Goal: Check status: Check status

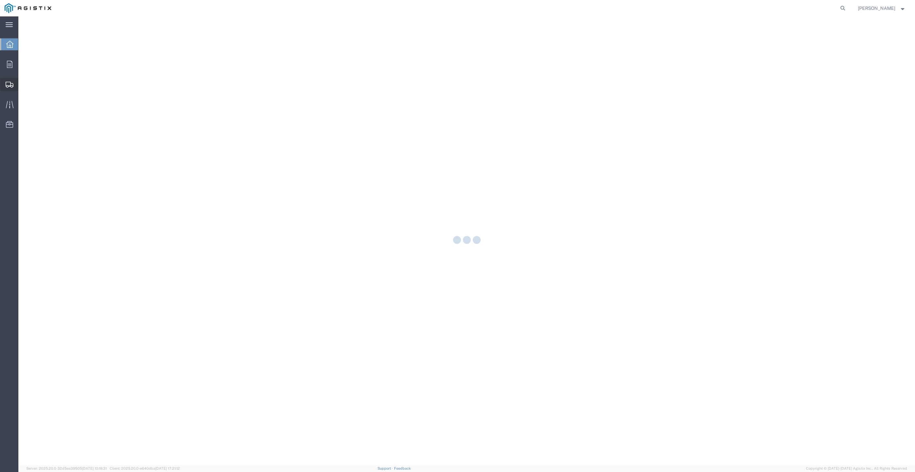
click at [4, 82] on div at bounding box center [9, 84] width 18 height 13
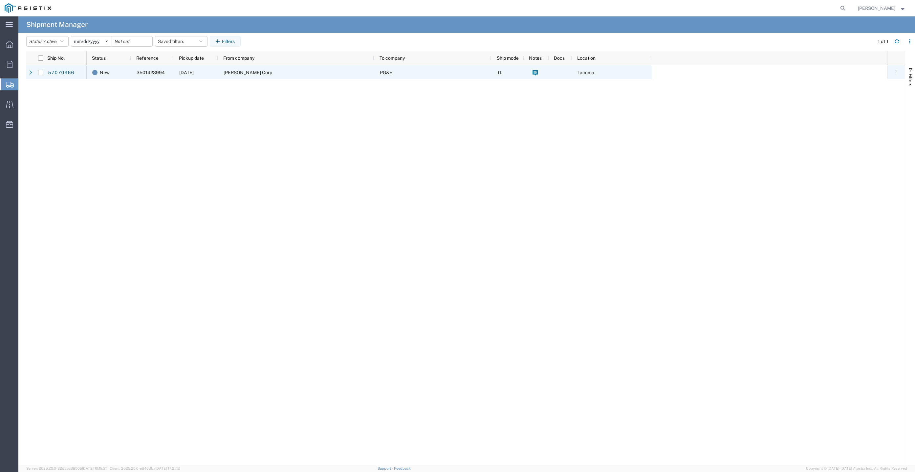
click at [64, 66] on div "57070966" at bounding box center [66, 72] width 39 height 14
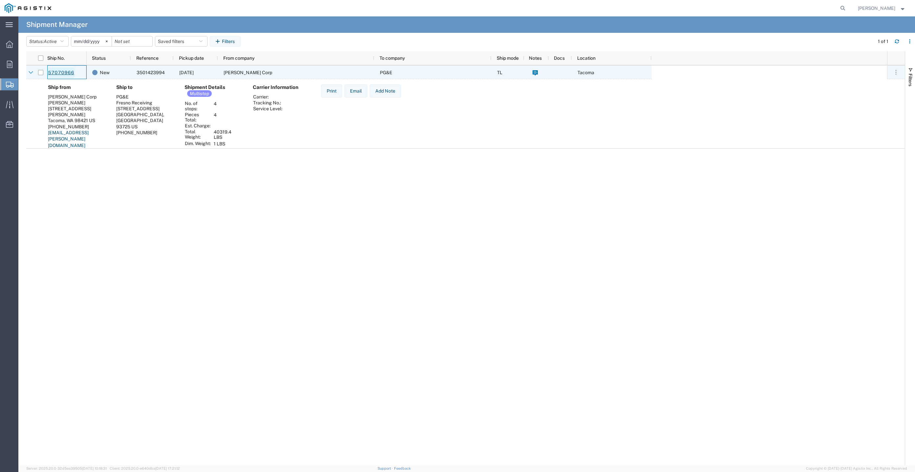
click at [64, 72] on link "57070966" at bounding box center [61, 73] width 27 height 11
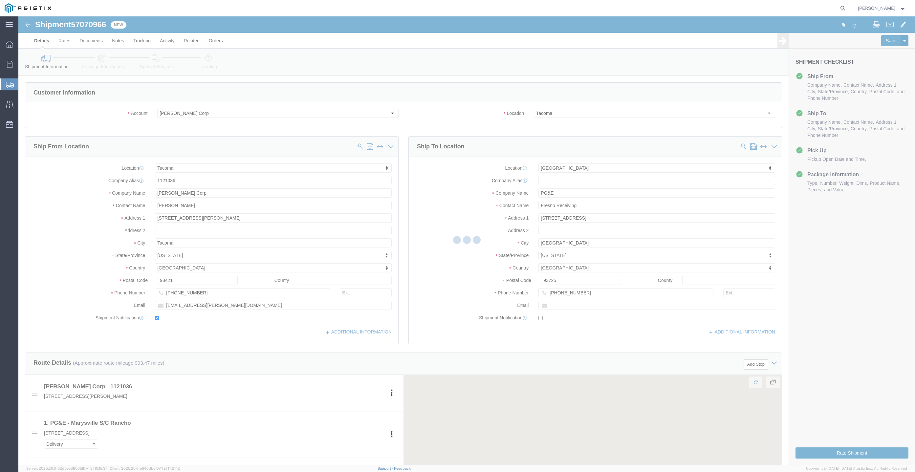
select select "19745"
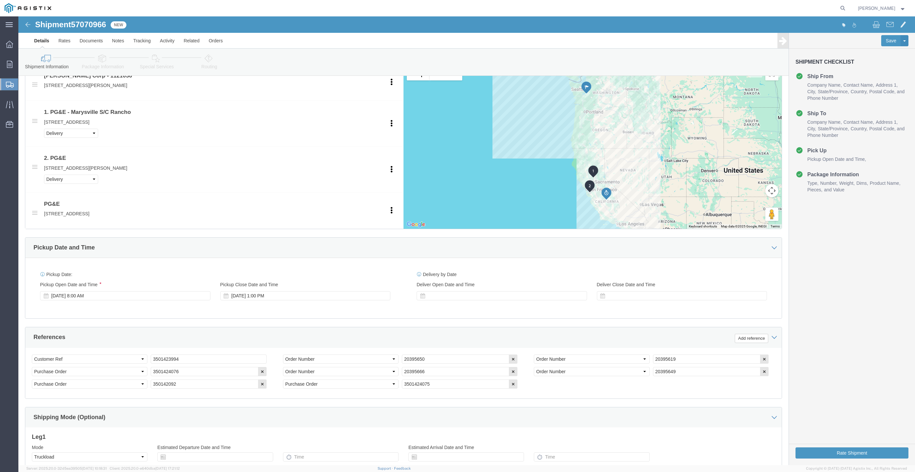
scroll to position [386, 0]
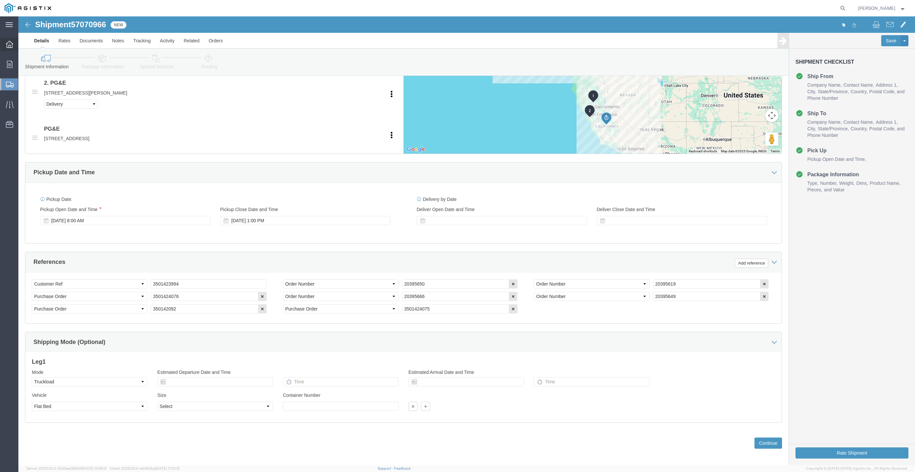
click at [9, 50] on div at bounding box center [9, 44] width 18 height 13
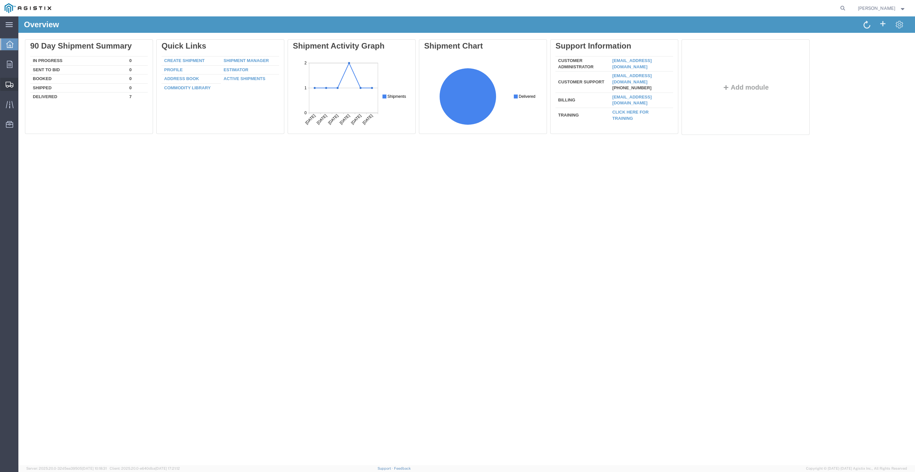
click at [4, 83] on div at bounding box center [9, 84] width 18 height 13
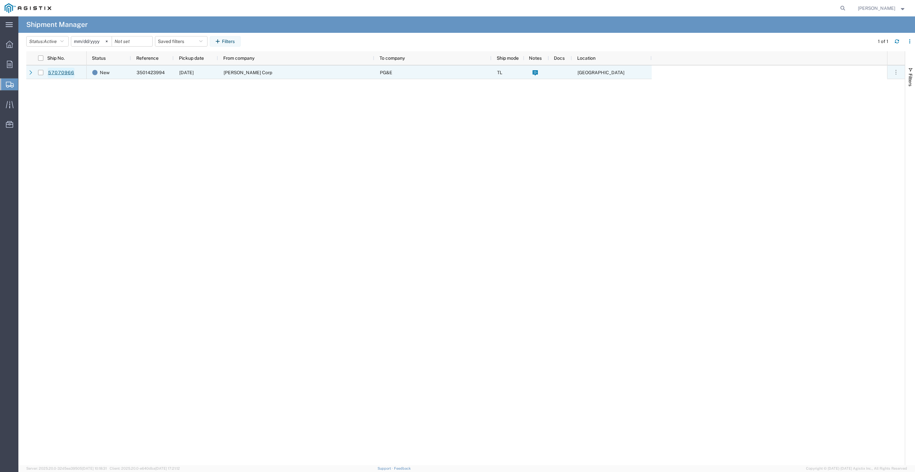
click at [61, 71] on link "57070966" at bounding box center [61, 73] width 27 height 11
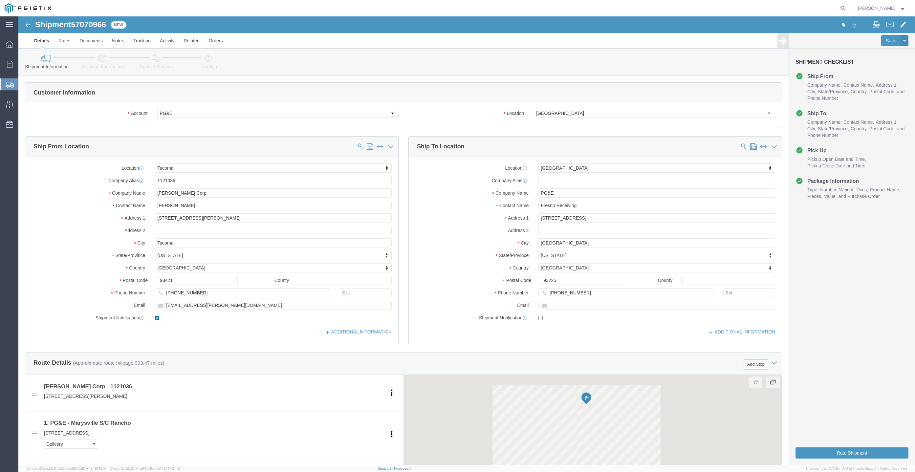
select select "19745"
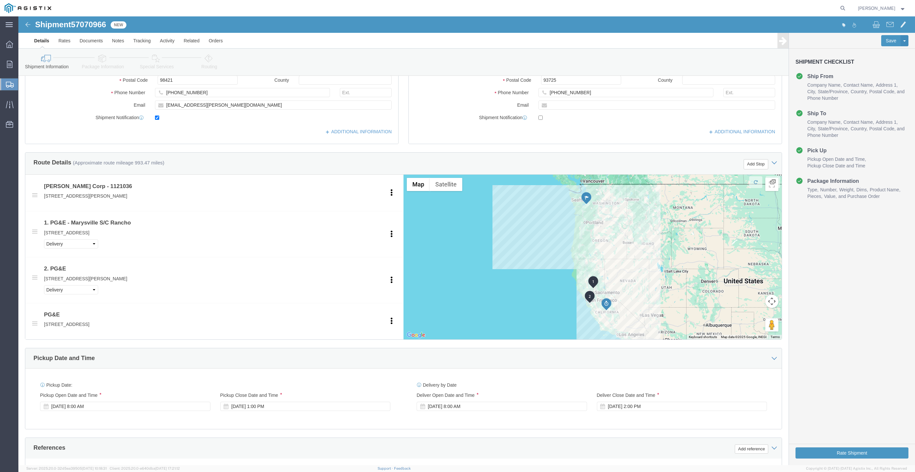
scroll to position [386, 0]
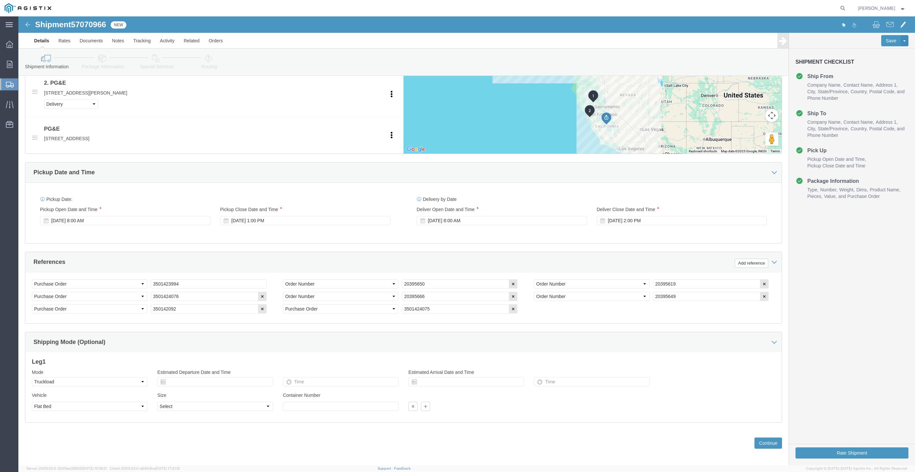
click icon
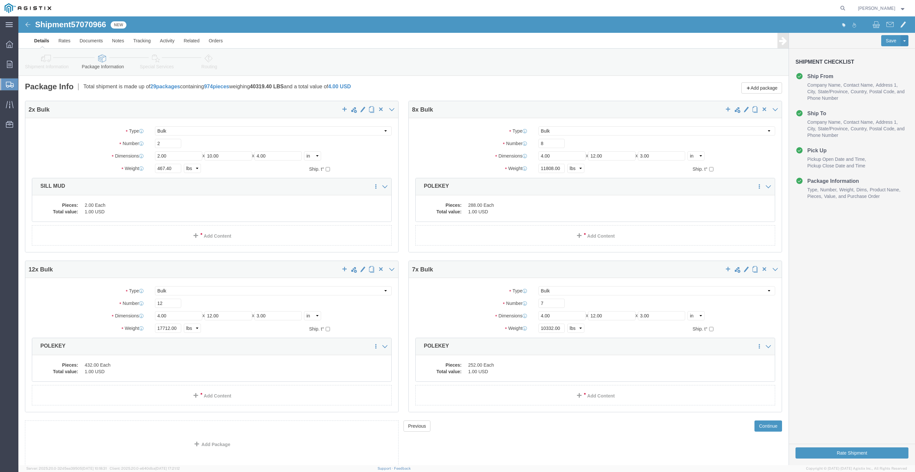
click link "Special Services"
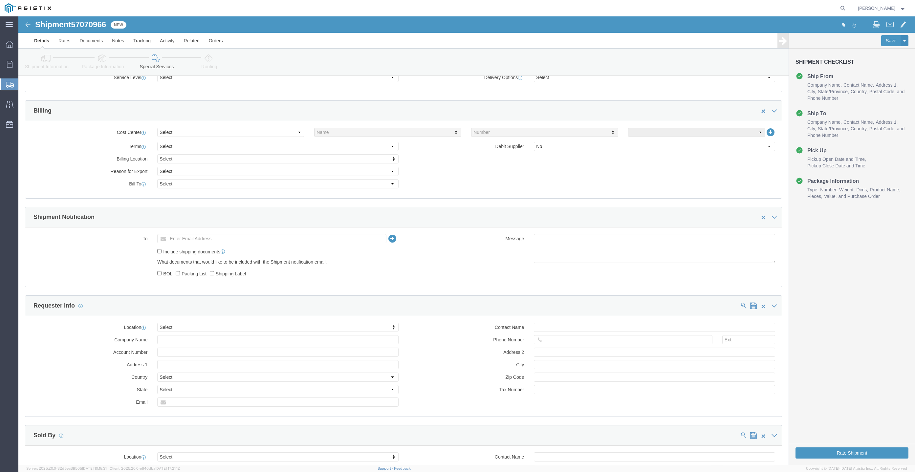
scroll to position [430, 0]
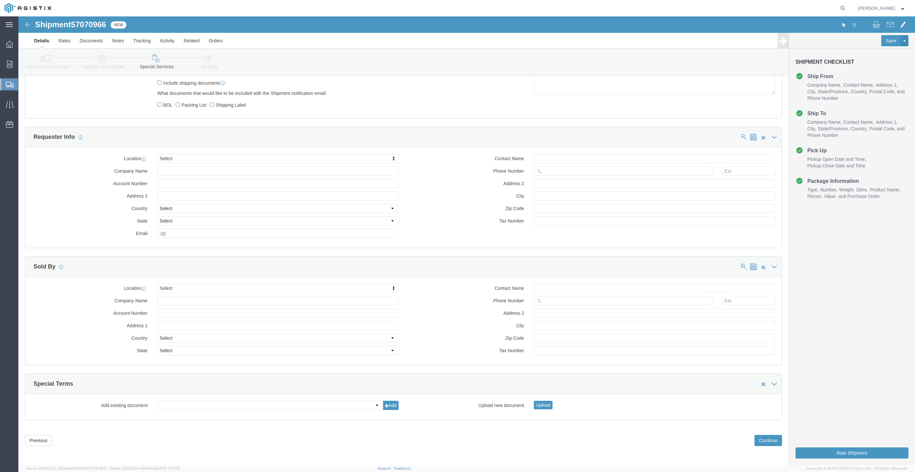
click link "Routing"
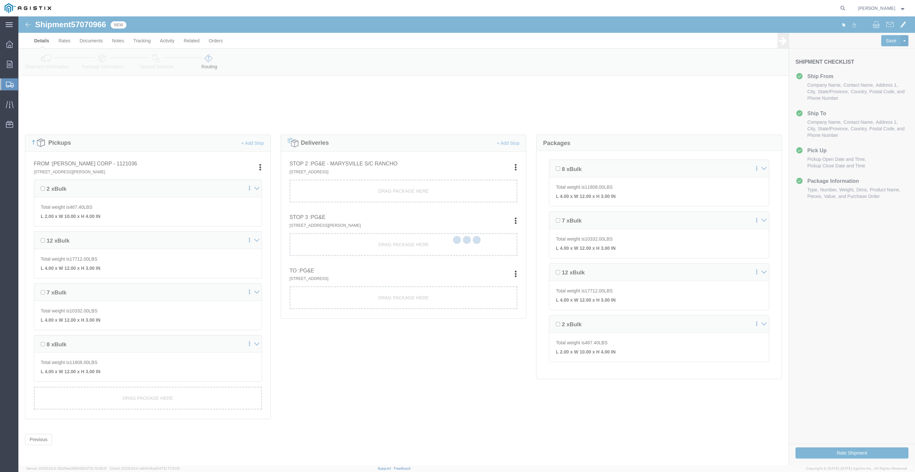
scroll to position [110, 0]
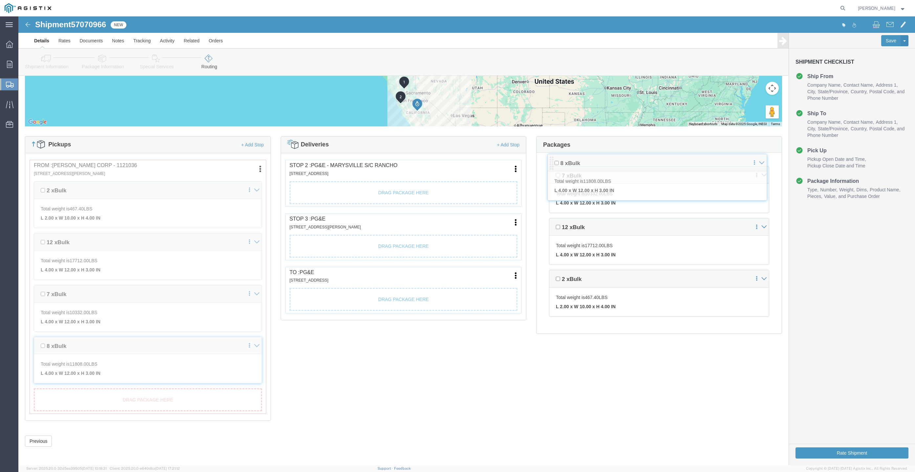
drag, startPoint x: 532, startPoint y: 153, endPoint x: 533, endPoint y: 146, distance: 7.3
click div "Pickups + Add Stop From : [PERSON_NAME] Corp - 1121036 [STREET_ADDRESS][PERSON_…"
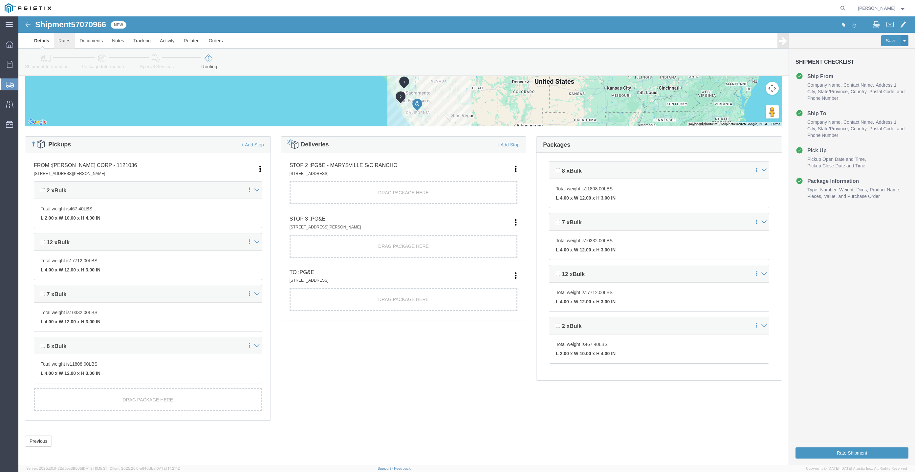
click link "Rates"
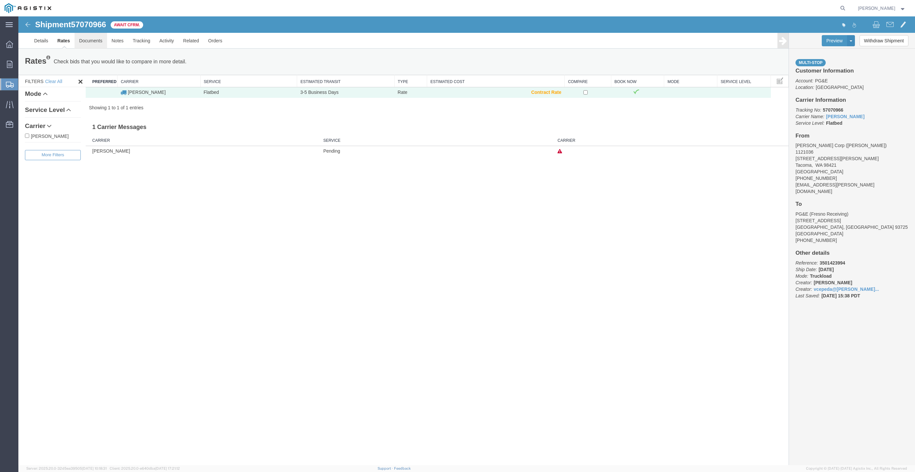
click at [82, 40] on link "Documents" at bounding box center [91, 41] width 32 height 16
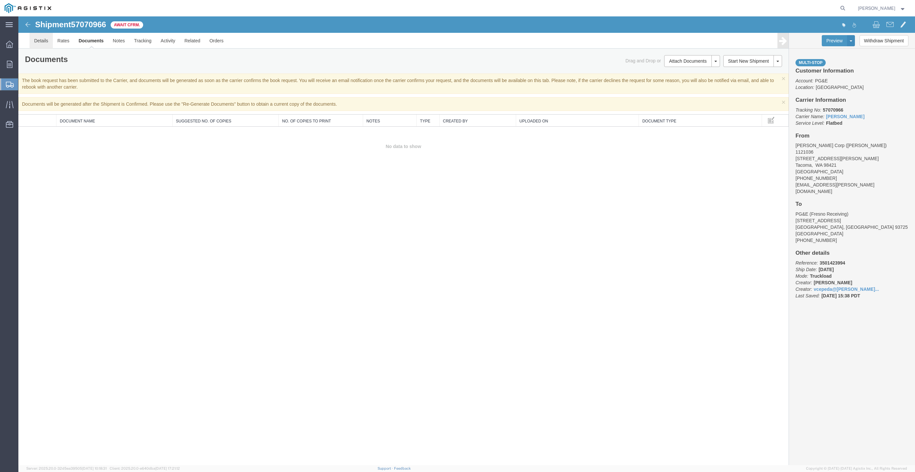
click at [40, 42] on link "Details" at bounding box center [41, 41] width 23 height 16
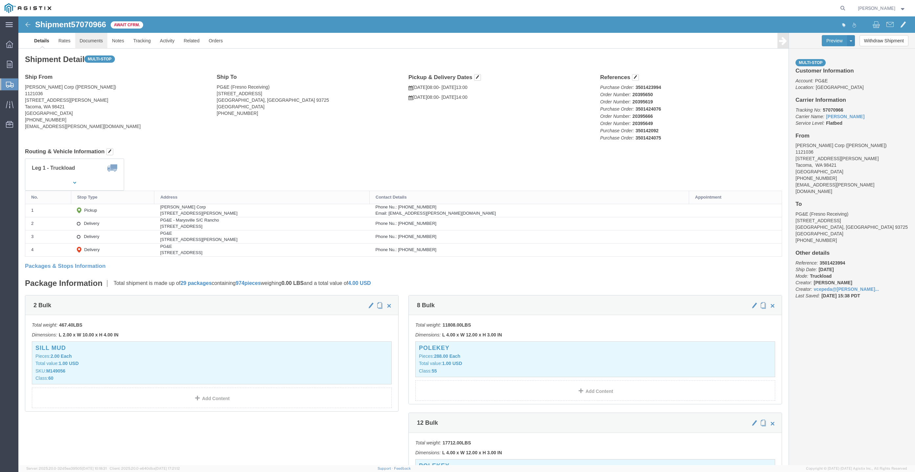
click link "Documents"
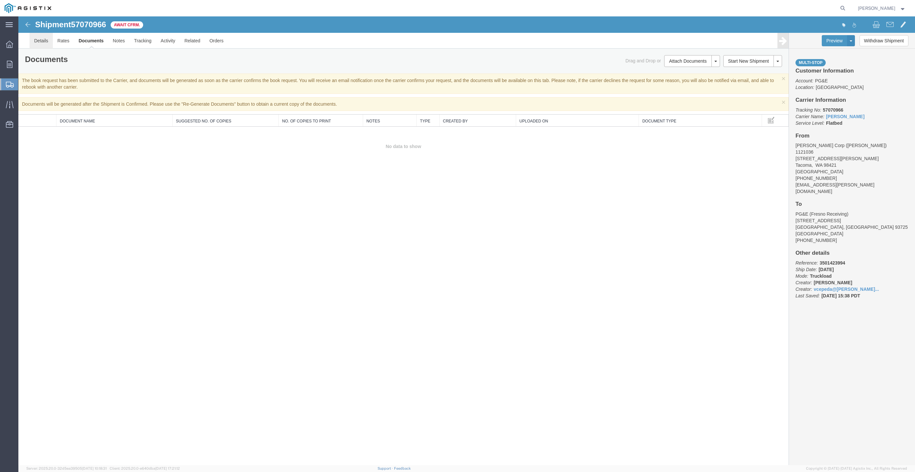
click at [44, 39] on link "Details" at bounding box center [41, 41] width 23 height 16
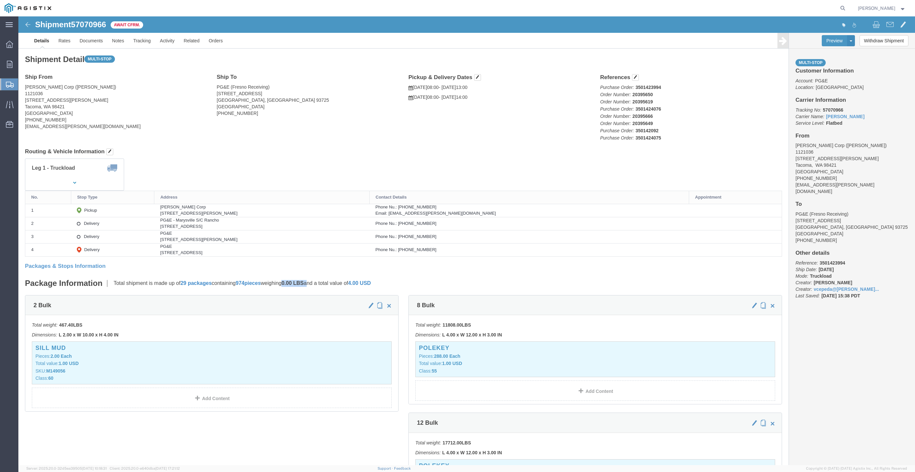
drag, startPoint x: 295, startPoint y: 266, endPoint x: 271, endPoint y: 269, distance: 24.5
click p "Total shipment is made up of 29 packages containing 974 pieces weighing 0.00 LB…"
click div "Ship From [PERSON_NAME] Corp ([PERSON_NAME]) 1121036 [STREET_ADDRESS] [PHONE_NU…"
click at [866, 6] on span "[PERSON_NAME]" at bounding box center [876, 8] width 37 height 7
